Goal: Check status: Check status

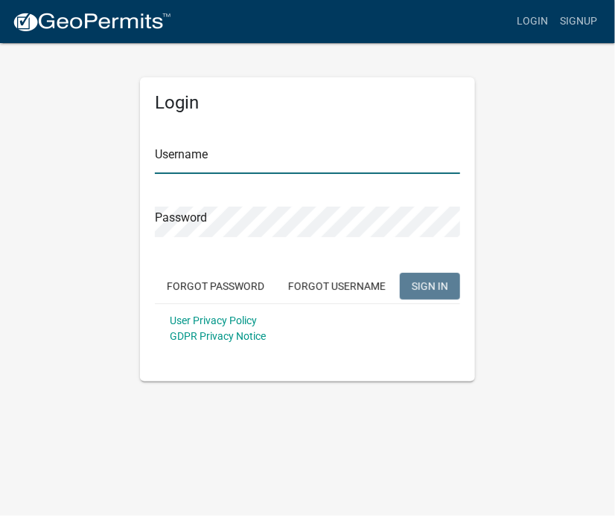
type input "[PERSON_NAME][EMAIL_ADDRESS][PERSON_NAME][DOMAIN_NAME]"
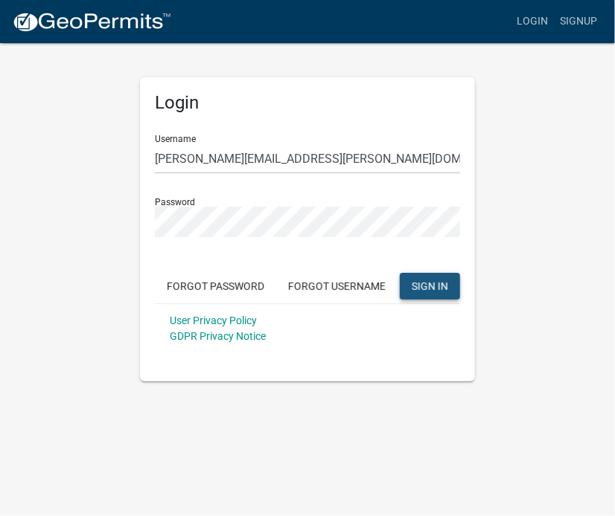
click at [429, 291] on span "SIGN IN" at bounding box center [429, 286] width 36 height 12
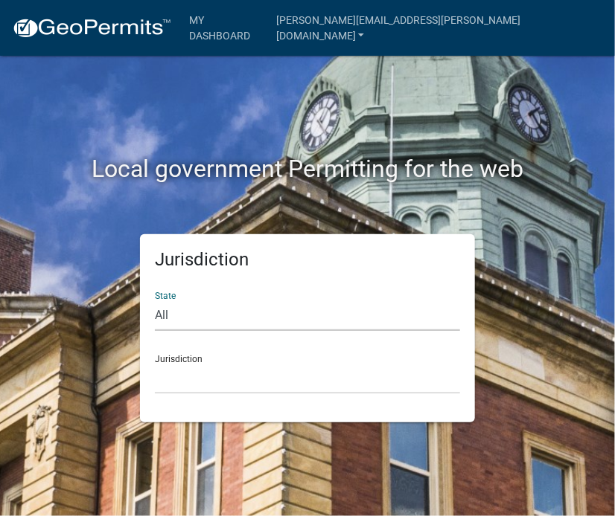
click at [185, 318] on select "All [US_STATE] [US_STATE] [US_STATE] [US_STATE] [US_STATE] [US_STATE] [US_STATE…" at bounding box center [307, 316] width 305 height 31
select select "[US_STATE]"
click at [155, 301] on select "All [US_STATE] [US_STATE] [US_STATE] [US_STATE] [US_STATE] [US_STATE] [US_STATE…" at bounding box center [307, 316] width 305 height 31
click at [204, 379] on select "[GEOGRAPHIC_DATA], [US_STATE][PERSON_NAME][GEOGRAPHIC_DATA], [US_STATE][PERSON_…" at bounding box center [307, 379] width 305 height 31
